Goal: Check status: Check status

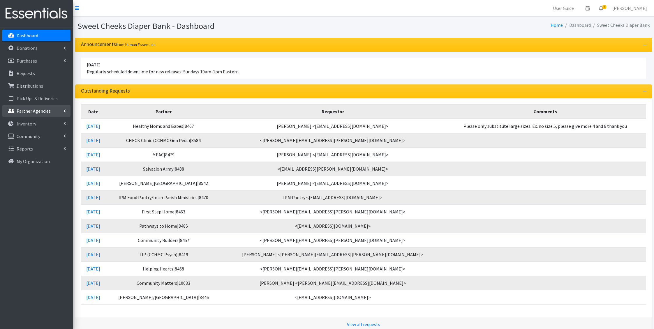
click at [41, 112] on p "Partner Agencies" at bounding box center [34, 111] width 34 height 6
click at [35, 82] on link "Distributions" at bounding box center [36, 86] width 68 height 12
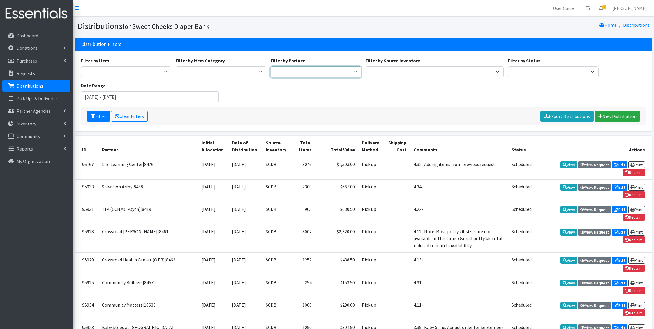
click at [320, 70] on select "Adams/Brown County CAA|8446 Baby Steps at St. Elizabeth|8498 Bethany House|8542…" at bounding box center [316, 71] width 91 height 11
select select "1033"
click at [271, 66] on select "Adams/Brown County CAA|8446 Baby Steps at St. Elizabeth|8498 Bethany House|8542…" at bounding box center [316, 71] width 91 height 11
click at [96, 114] on button "Filter" at bounding box center [98, 116] width 23 height 11
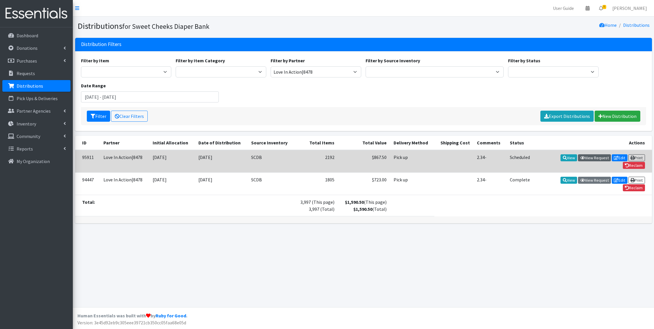
click at [595, 158] on link "View Request" at bounding box center [594, 157] width 33 height 7
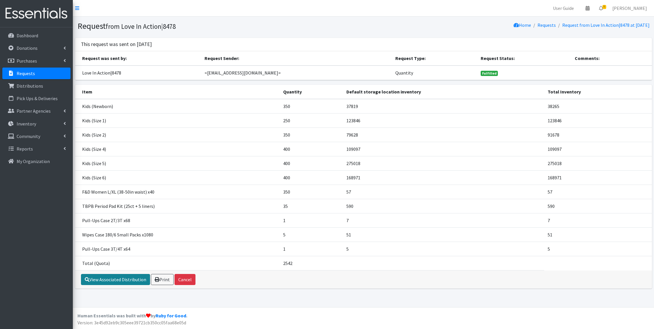
click at [115, 279] on link "View Associated Distribution" at bounding box center [115, 279] width 69 height 11
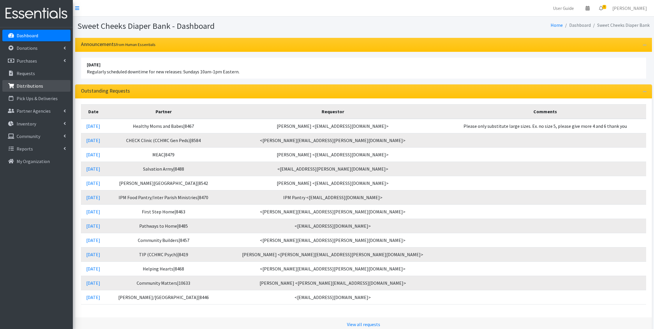
click at [37, 90] on link "Distributions" at bounding box center [36, 86] width 68 height 12
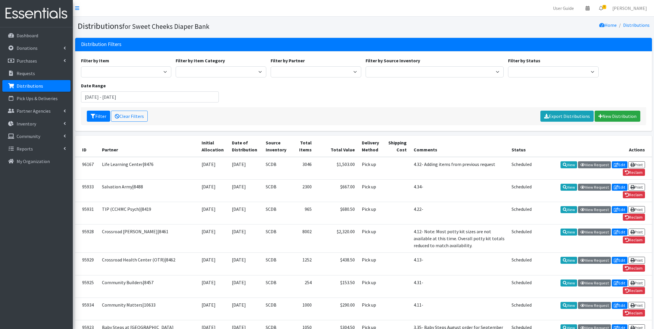
drag, startPoint x: 311, startPoint y: 65, endPoint x: 309, endPoint y: 72, distance: 7.8
click at [310, 66] on div "Filter by Partner Adams/Brown County CAA|8446 Baby Steps at St. Elizabeth|8498 …" at bounding box center [316, 67] width 95 height 20
click at [309, 72] on select "Adams/Brown County CAA|8446 Baby Steps at St. Elizabeth|8498 Bethany House|8542…" at bounding box center [316, 71] width 91 height 11
select select "194"
click at [271, 66] on select "Adams/Brown County CAA|8446 Baby Steps at St. Elizabeth|8498 Bethany House|8542…" at bounding box center [316, 71] width 91 height 11
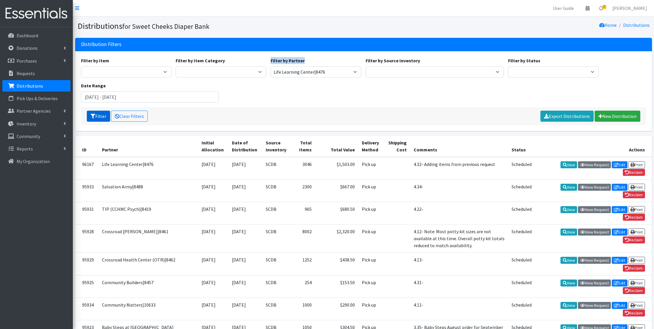
click at [94, 115] on icon "submit" at bounding box center [93, 116] width 5 height 5
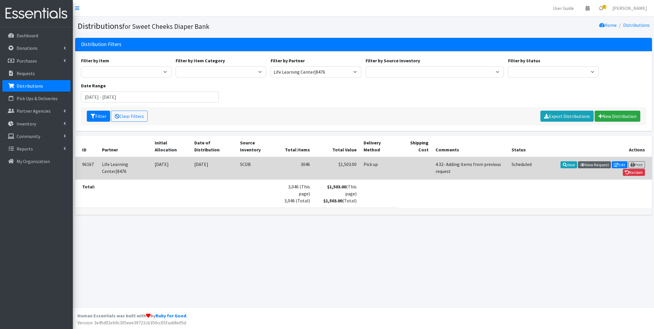
click at [596, 163] on link "View Request" at bounding box center [594, 164] width 33 height 7
click at [590, 165] on link "View Request" at bounding box center [594, 164] width 33 height 7
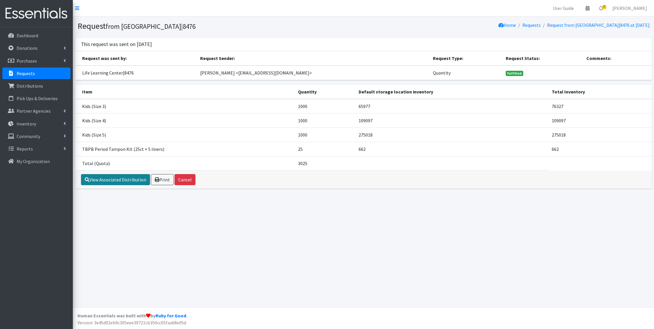
click at [119, 175] on link "View Associated Distribution" at bounding box center [115, 179] width 69 height 11
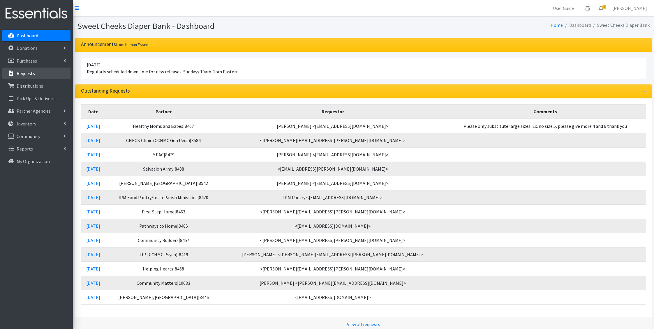
click at [23, 74] on p "Requests" at bounding box center [26, 73] width 18 height 6
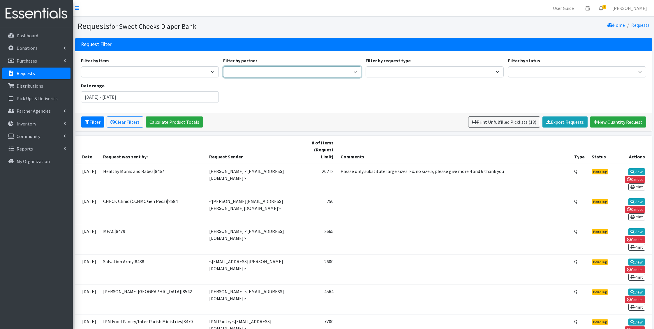
click at [299, 67] on select "Adams/Brown County CAA|8446 Avondale Adventist Pantry Baby Basics of Cincinnati…" at bounding box center [292, 71] width 138 height 11
select select "194"
click at [223, 66] on select "Adams/Brown County CAA|8446 Avondale Adventist Pantry Baby Basics of Cincinnati…" at bounding box center [292, 71] width 138 height 11
click at [80, 123] on div "Filter Clear Filters Calculate Product Totals Print Unfulfilled Picklists (13) …" at bounding box center [363, 122] width 577 height 18
click at [94, 122] on button "Filter" at bounding box center [92, 122] width 23 height 11
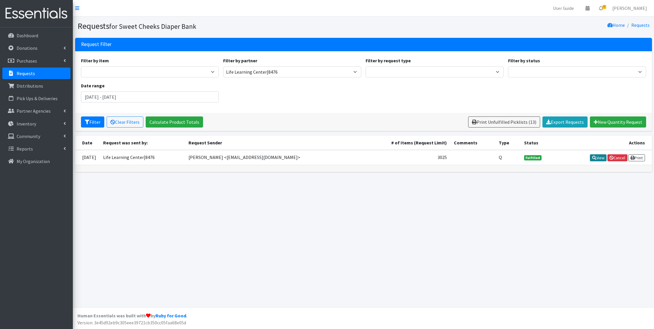
click at [601, 157] on link "View" at bounding box center [598, 157] width 17 height 7
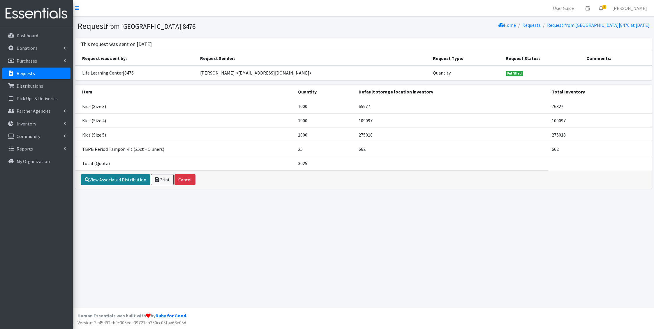
click at [94, 181] on link "View Associated Distribution" at bounding box center [115, 179] width 69 height 11
